Goal: Find specific page/section

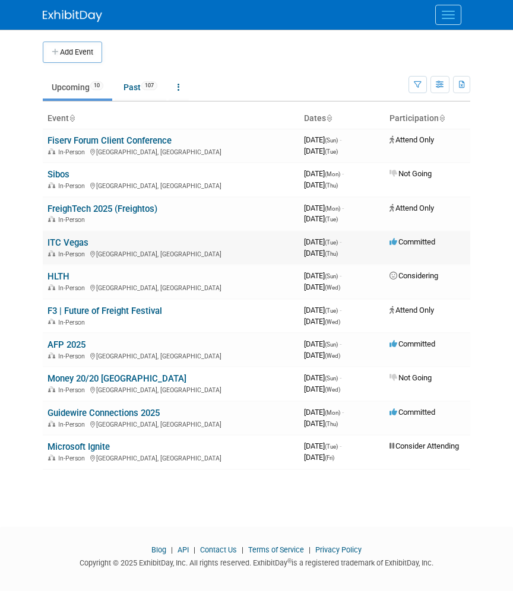
click at [76, 244] on link "ITC Vegas" at bounding box center [67, 242] width 41 height 11
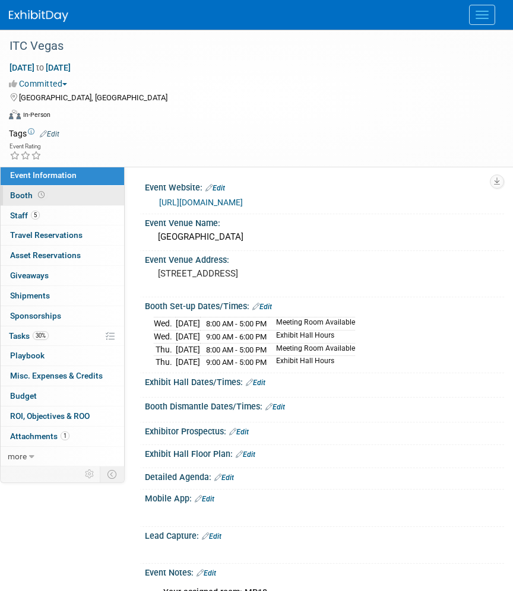
click at [38, 193] on icon at bounding box center [41, 195] width 7 height 7
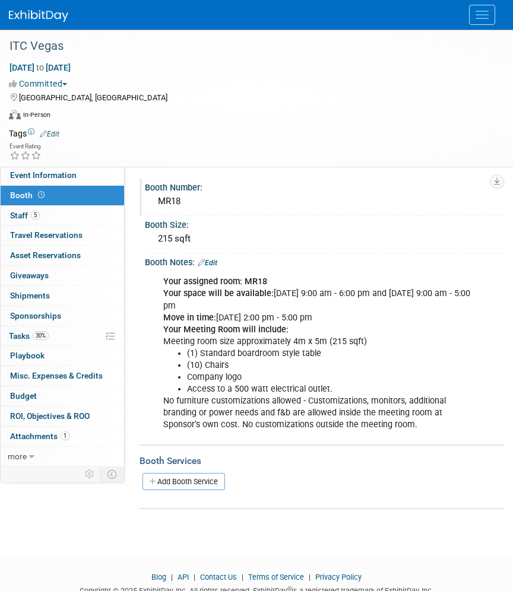
click at [167, 205] on div "MR18" at bounding box center [324, 201] width 341 height 18
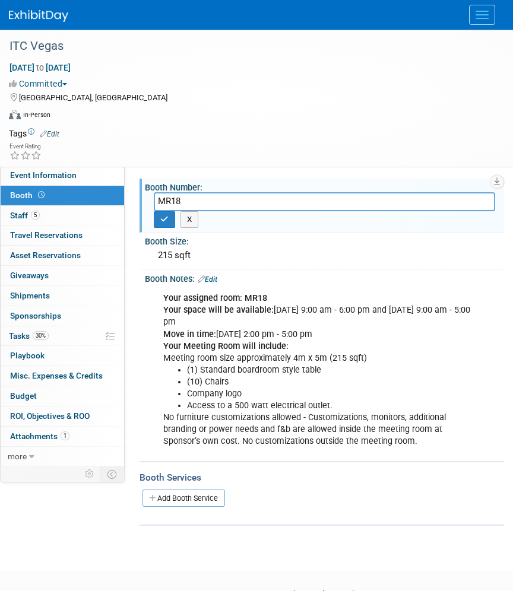
click at [167, 205] on input "MR18" at bounding box center [324, 201] width 341 height 18
click at [65, 185] on link "Event Information" at bounding box center [62, 176] width 123 height 20
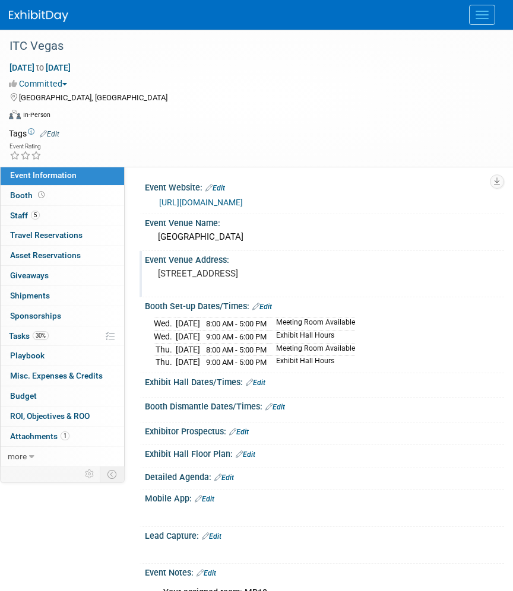
click at [255, 274] on pre "3950 S Las Vegas Blvd, Las Vegas, NV 89119" at bounding box center [324, 273] width 333 height 11
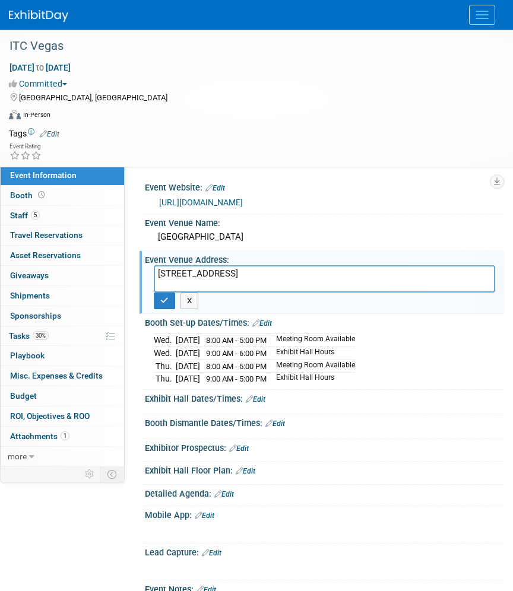
drag, startPoint x: 251, startPoint y: 274, endPoint x: 307, endPoint y: 271, distance: 56.5
click at [307, 271] on textarea "3950 S Las Vegas Blvd, Las Vegas, NV 89119" at bounding box center [324, 278] width 341 height 27
